Goal: Task Accomplishment & Management: Manage account settings

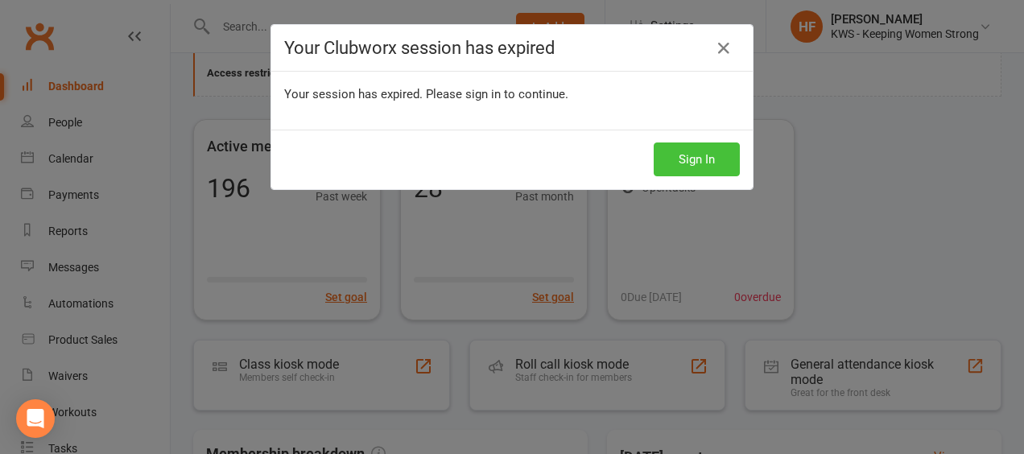
click at [694, 159] on button "Sign In" at bounding box center [697, 159] width 86 height 34
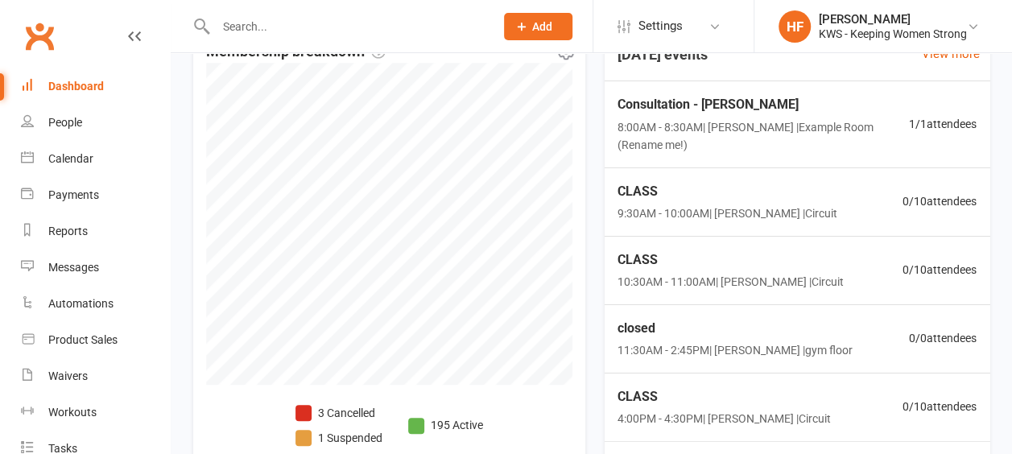
scroll to position [644, 0]
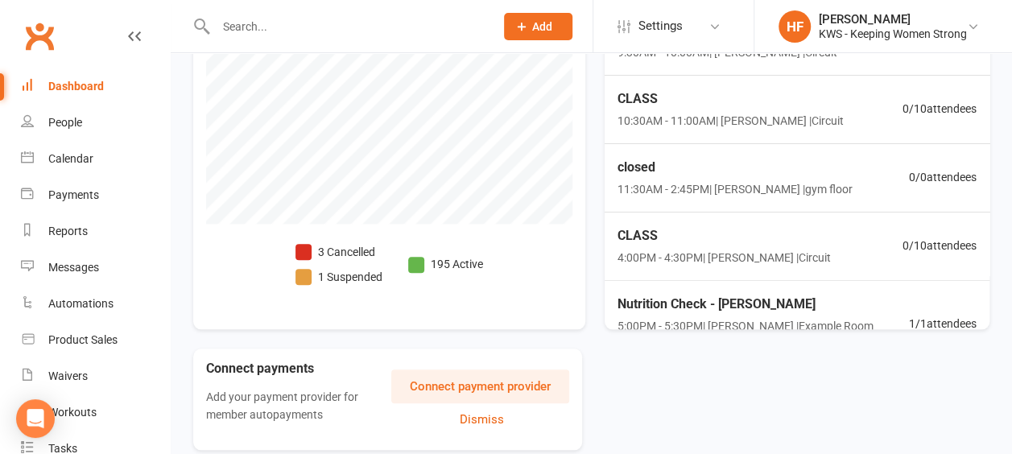
click at [302, 248] on span at bounding box center [303, 252] width 16 height 16
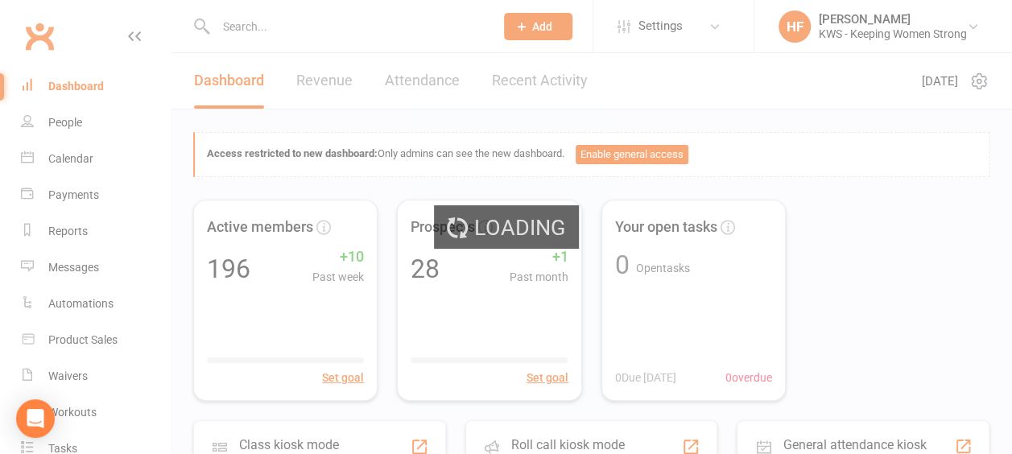
select select "no_trial"
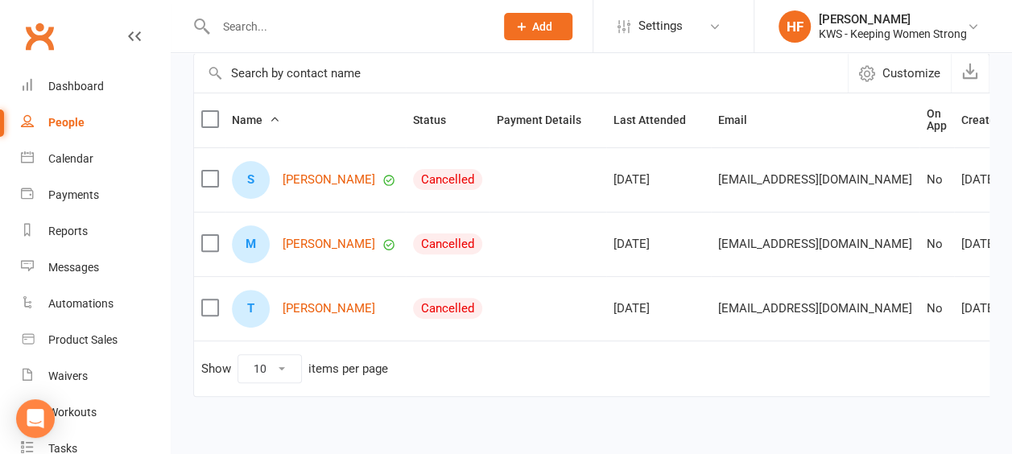
scroll to position [161, 0]
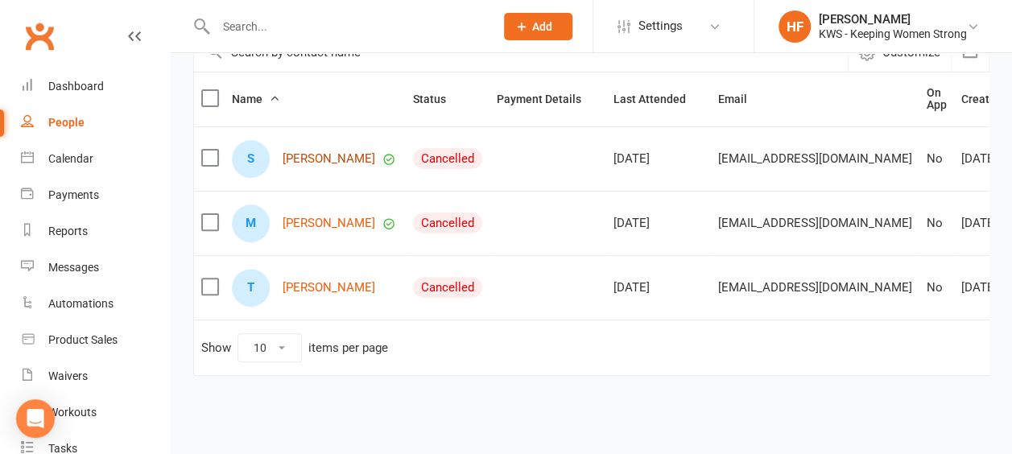
click at [327, 166] on link "Sana Malahat" at bounding box center [328, 159] width 93 height 14
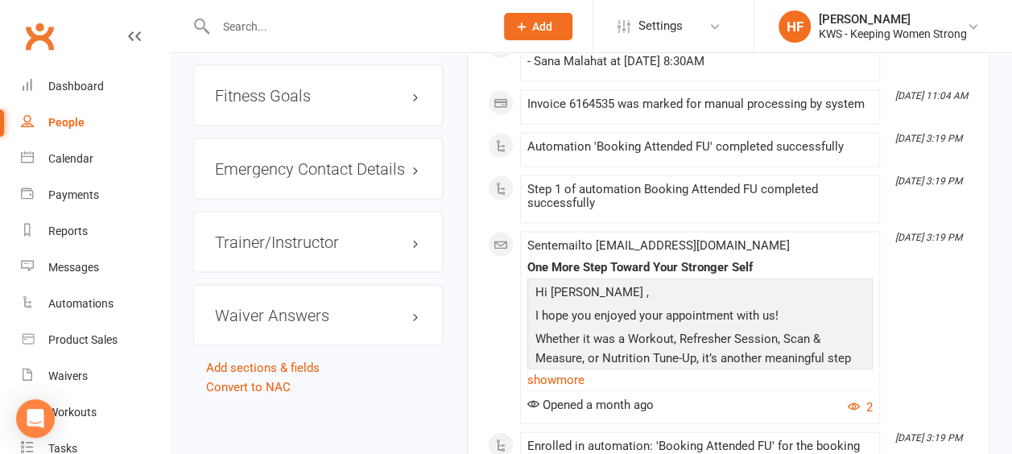
scroll to position [1529, 0]
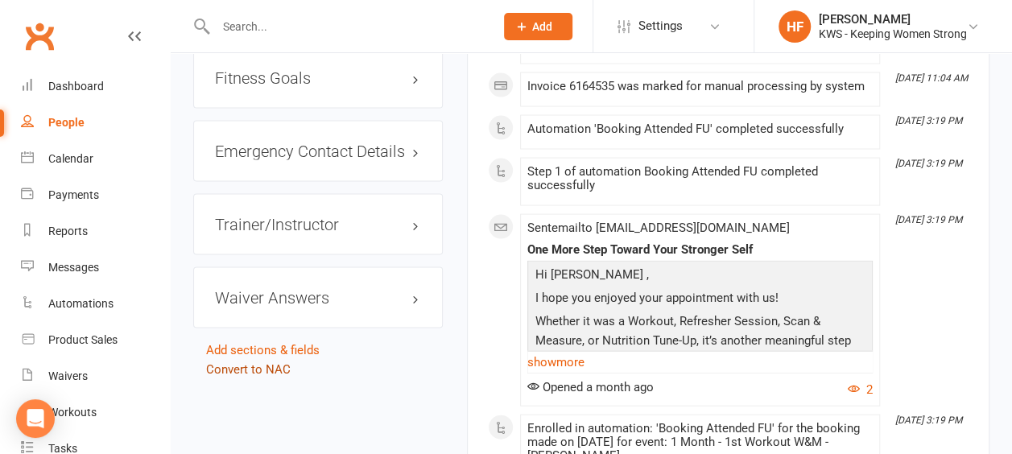
click at [241, 362] on link "Convert to NAC" at bounding box center [248, 369] width 85 height 14
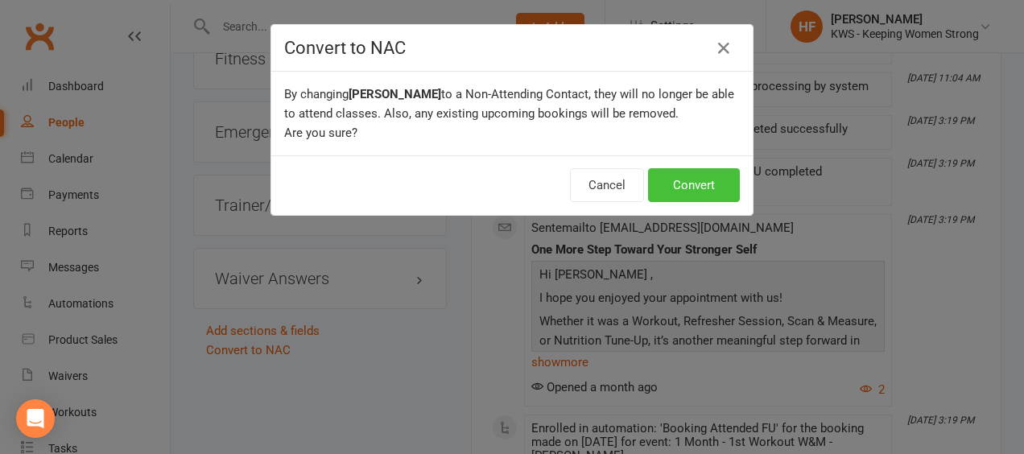
click at [674, 184] on button "Convert" at bounding box center [694, 185] width 92 height 34
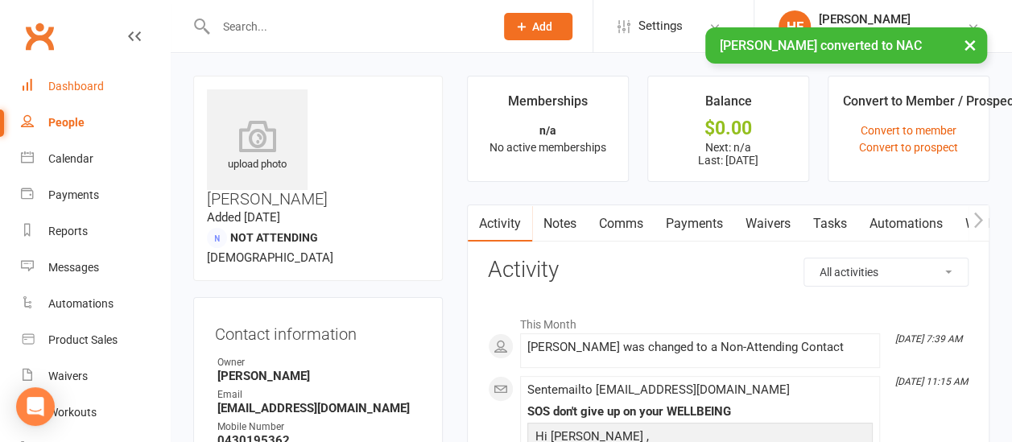
click at [97, 87] on div "Dashboard" at bounding box center [76, 86] width 56 height 13
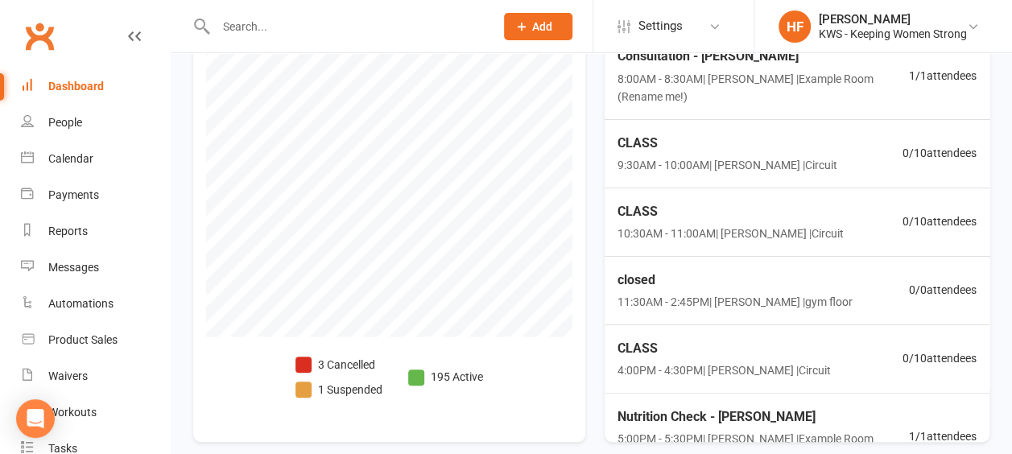
scroll to position [703, 0]
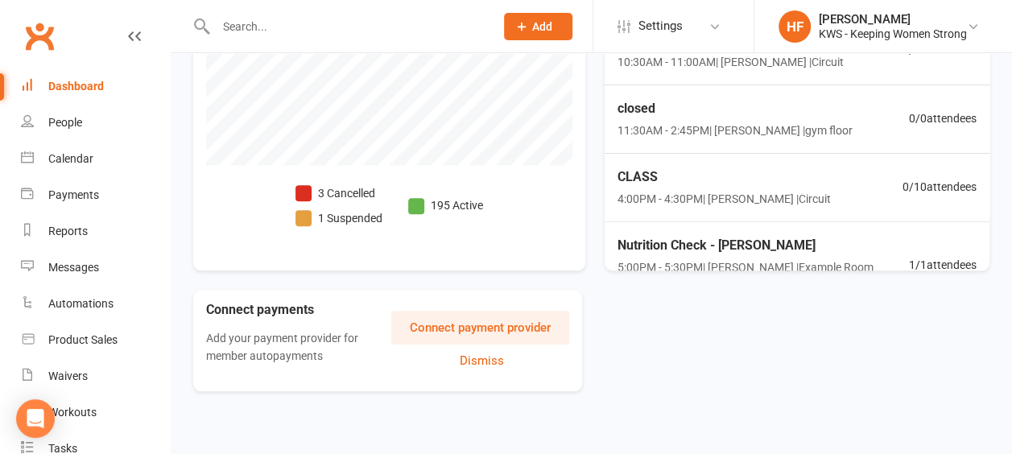
click at [307, 187] on span at bounding box center [303, 193] width 16 height 16
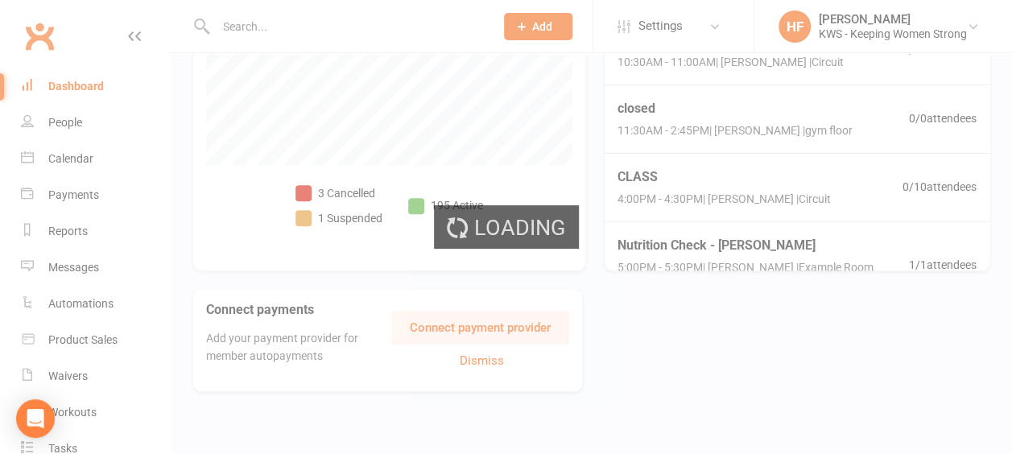
select select "no_trial"
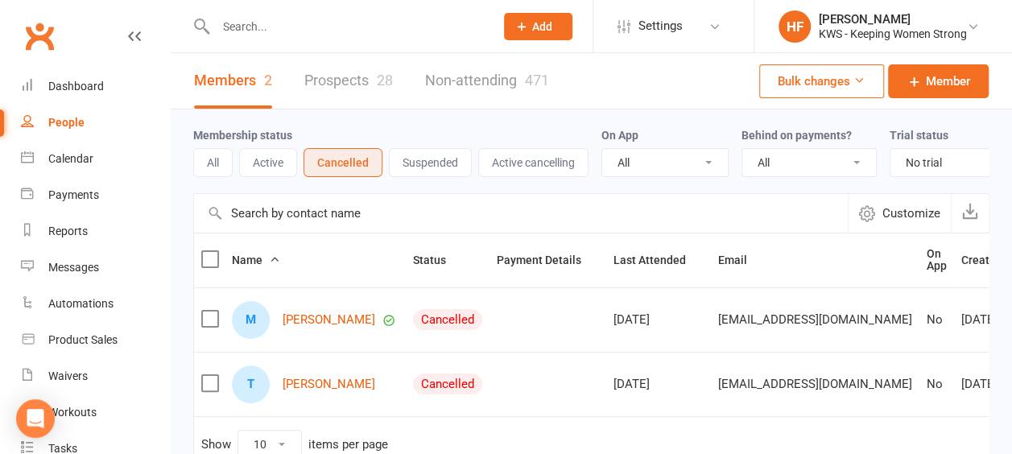
scroll to position [80, 0]
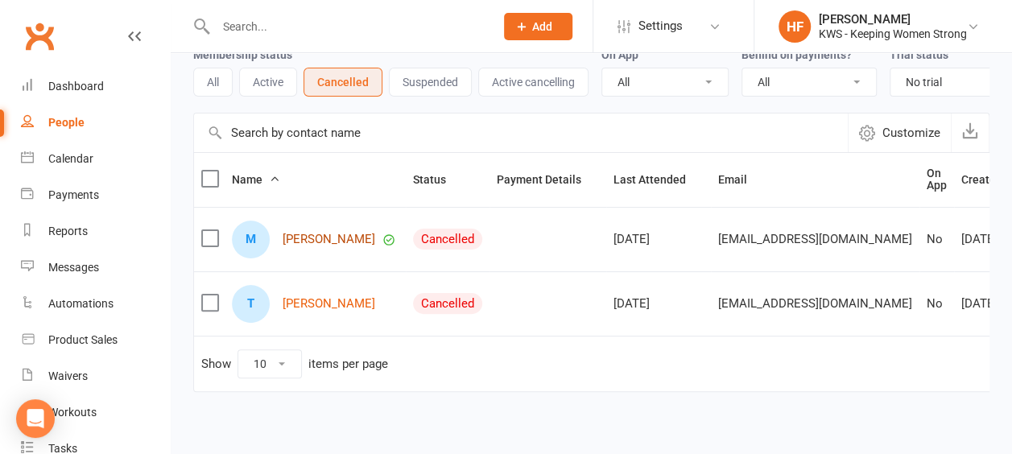
click at [315, 246] on link "Maria Paul" at bounding box center [328, 240] width 93 height 14
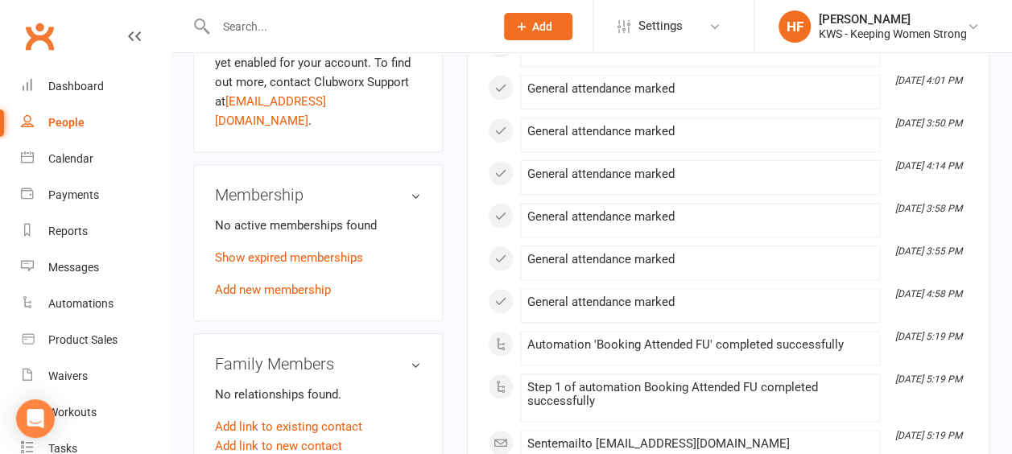
scroll to position [644, 0]
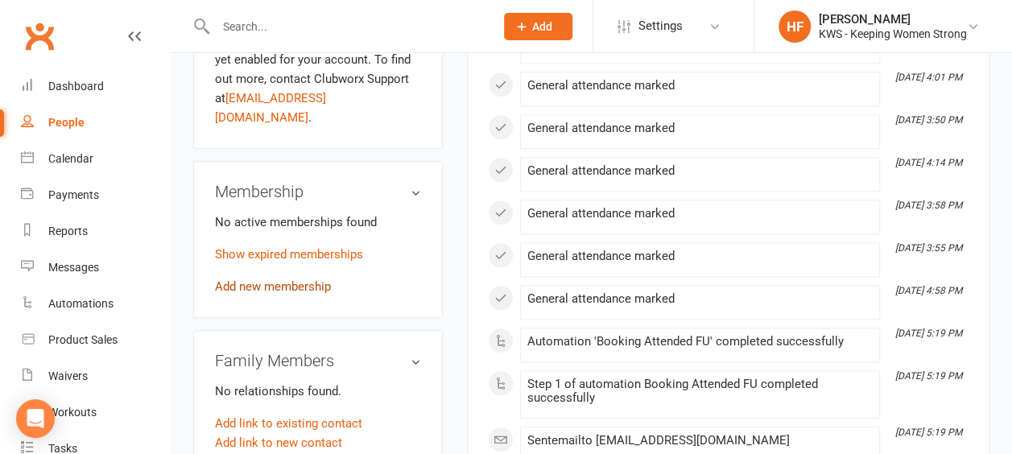
click at [282, 279] on link "Add new membership" at bounding box center [273, 286] width 116 height 14
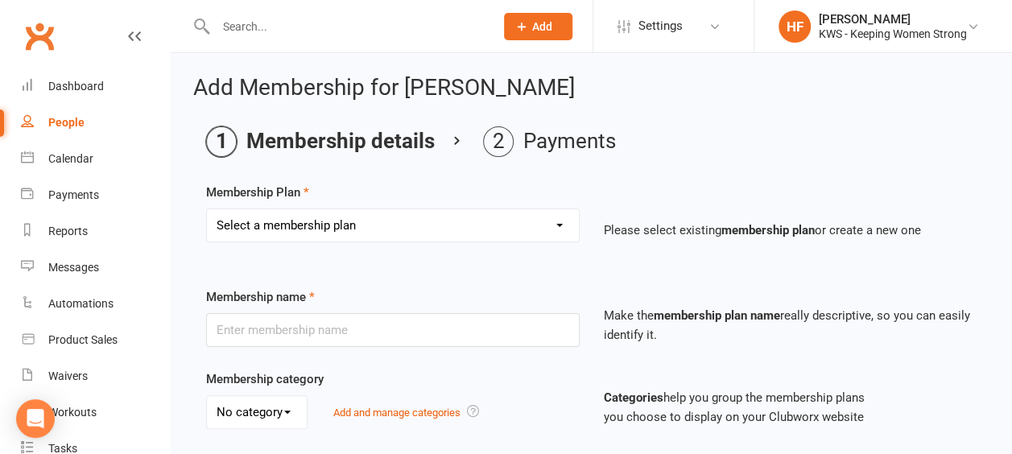
click at [557, 227] on select "Select a membership plan Create new Membership Plan Continual Monthly Membershi…" at bounding box center [393, 225] width 372 height 32
select select "1"
click at [207, 209] on select "Select a membership plan Create new Membership Plan Continual Monthly Membershi…" at bounding box center [393, 225] width 372 height 32
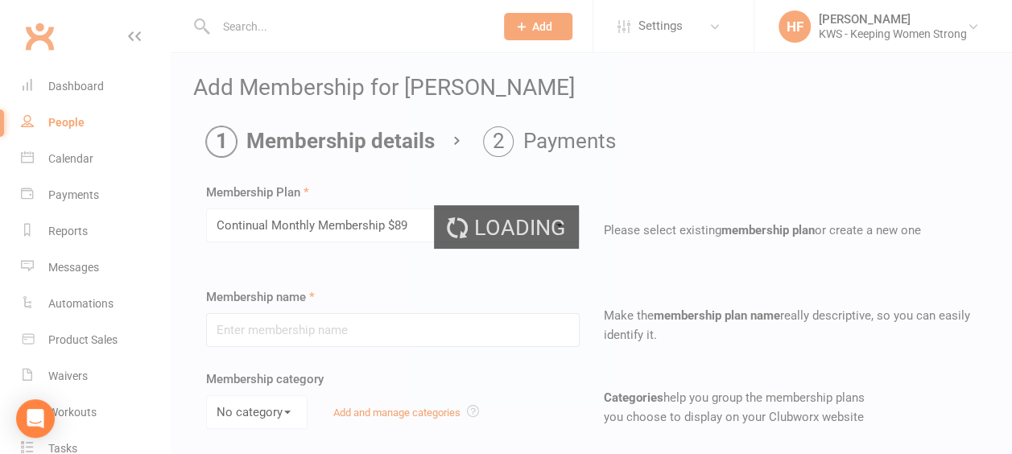
type input "Continual Monthly Membership $89"
select select "0"
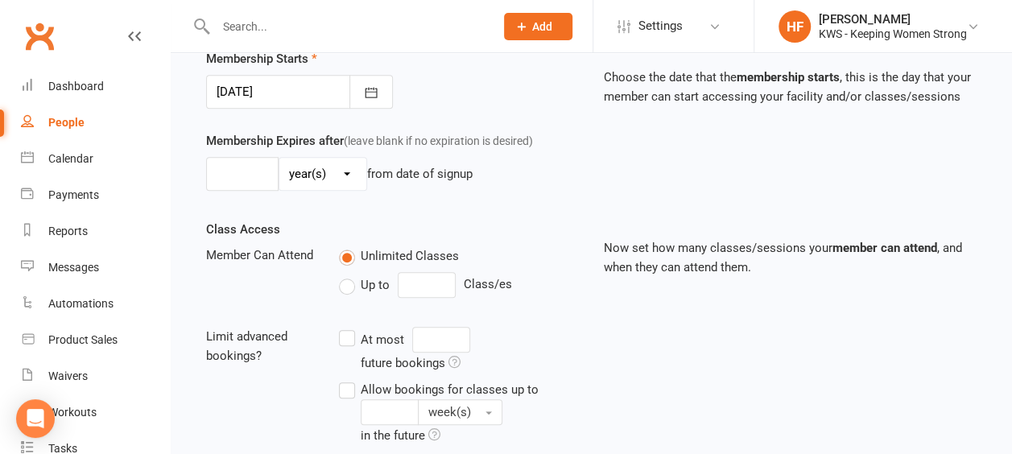
scroll to position [604, 0]
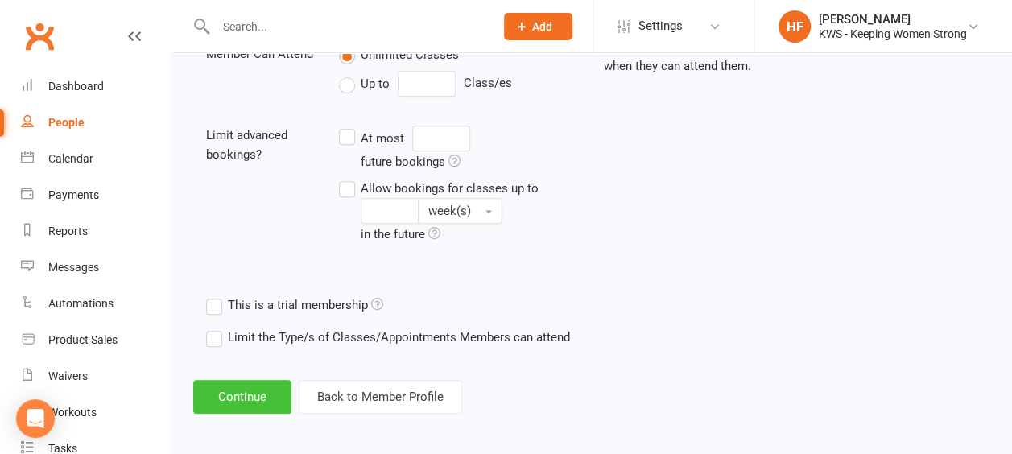
click at [233, 398] on button "Continue" at bounding box center [242, 397] width 98 height 34
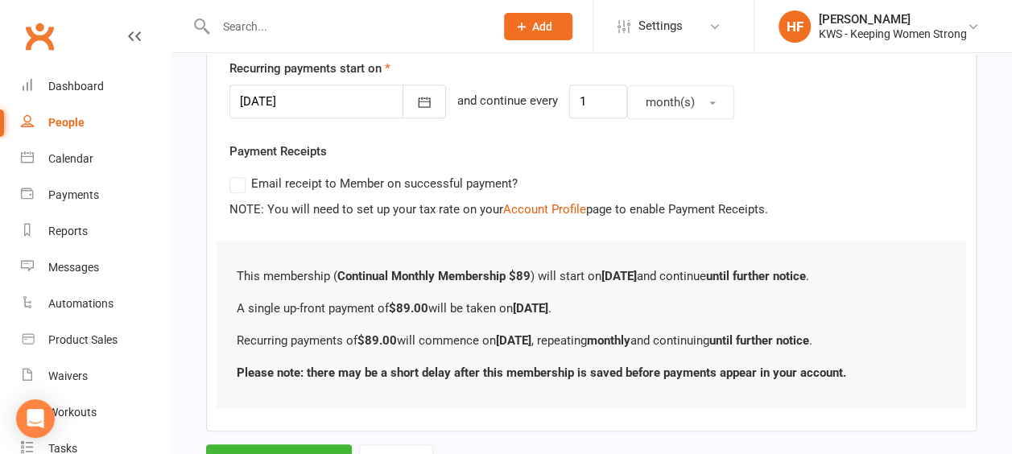
scroll to position [402, 0]
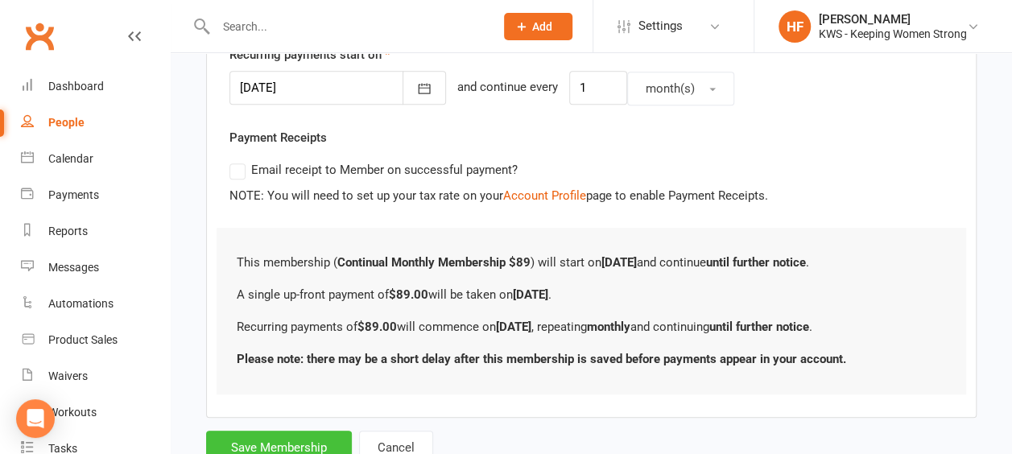
click at [291, 439] on button "Save Membership" at bounding box center [279, 448] width 146 height 34
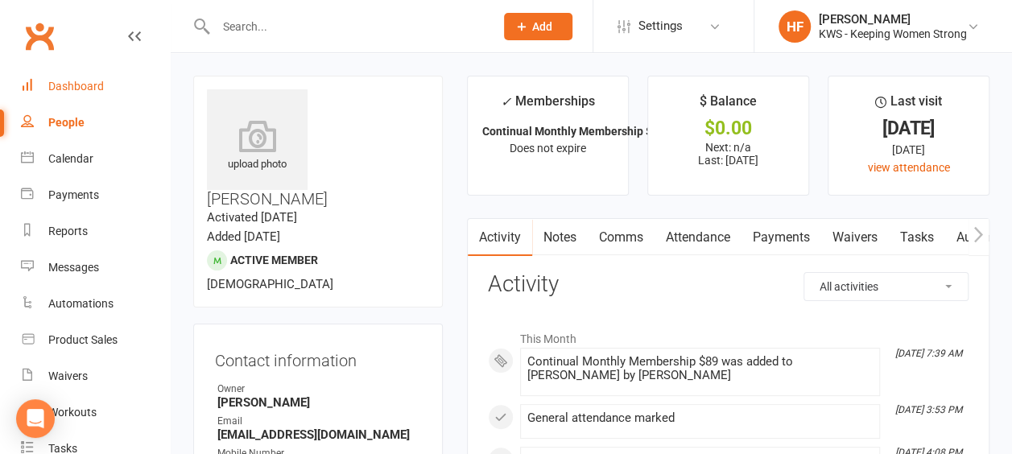
click at [85, 87] on div "Dashboard" at bounding box center [76, 86] width 56 height 13
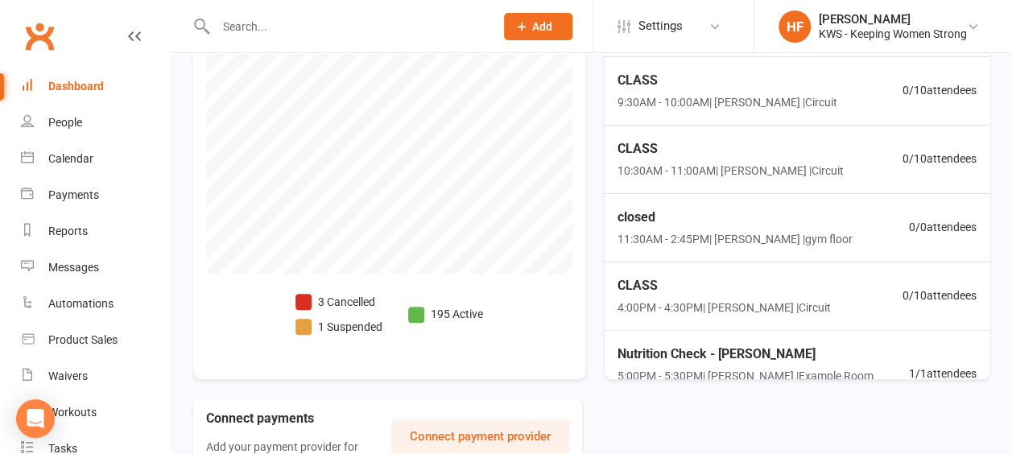
scroll to position [644, 0]
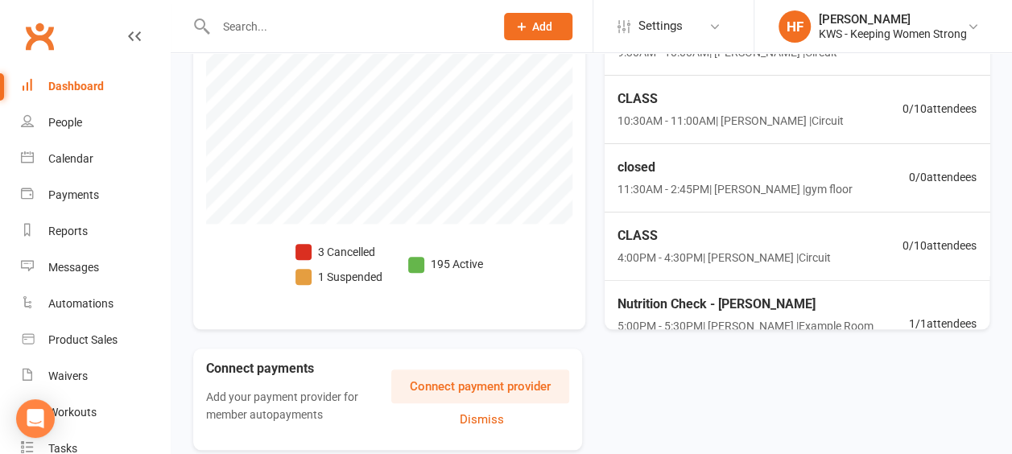
click at [299, 250] on span at bounding box center [303, 252] width 16 height 16
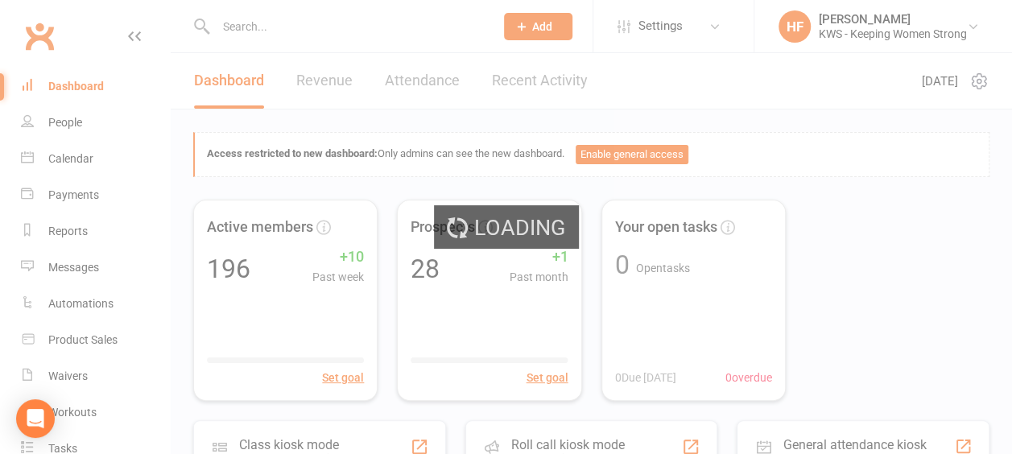
select select "no_trial"
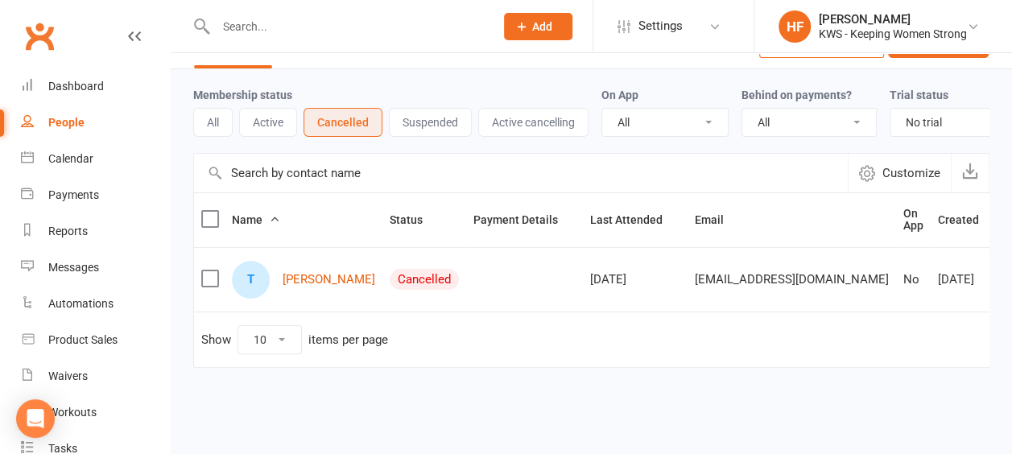
scroll to position [62, 0]
click at [93, 98] on link "Dashboard" at bounding box center [95, 86] width 149 height 36
